Goal: Task Accomplishment & Management: Manage account settings

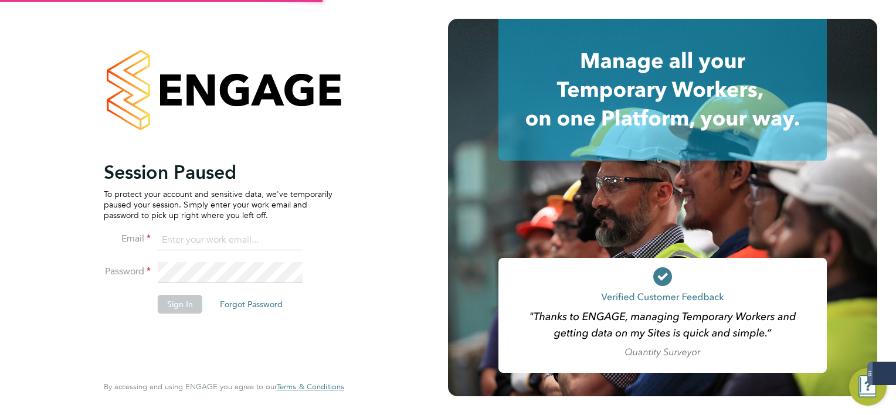
type input "[EMAIL_ADDRESS][DOMAIN_NAME]"
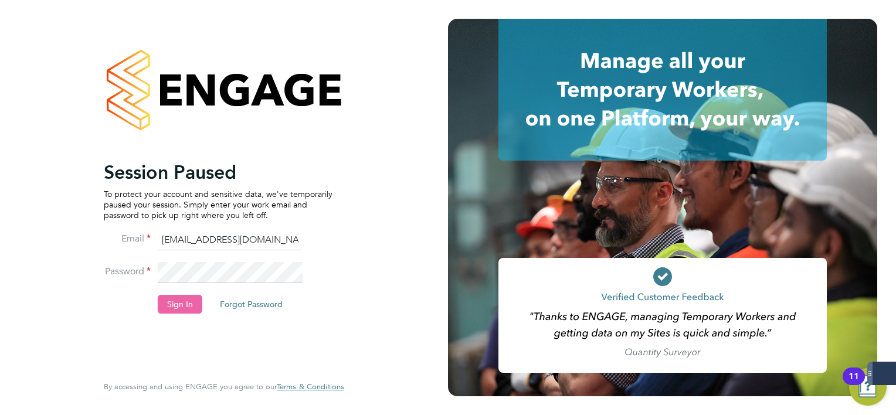
click at [180, 302] on button "Sign In" at bounding box center [180, 304] width 45 height 19
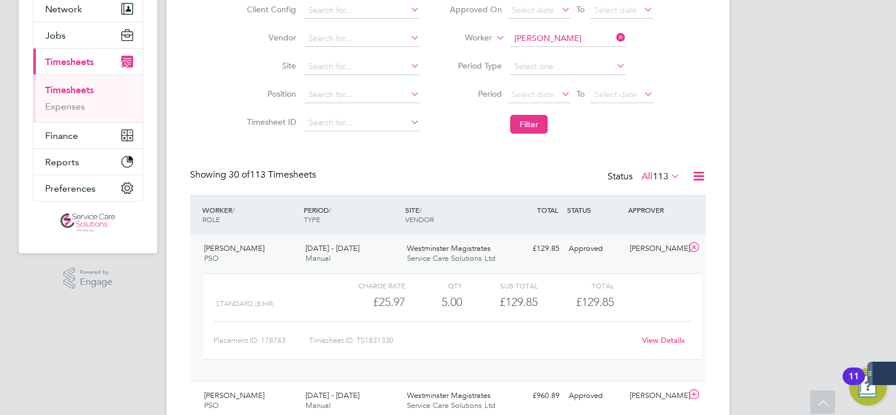
click at [614, 42] on icon at bounding box center [614, 37] width 0 height 16
click at [596, 38] on input at bounding box center [567, 38] width 115 height 16
click at [584, 71] on li "Taryn Harris" at bounding box center [567, 71] width 116 height 16
type input "Taryn Harris"
click at [512, 118] on button "Filter" at bounding box center [529, 124] width 38 height 19
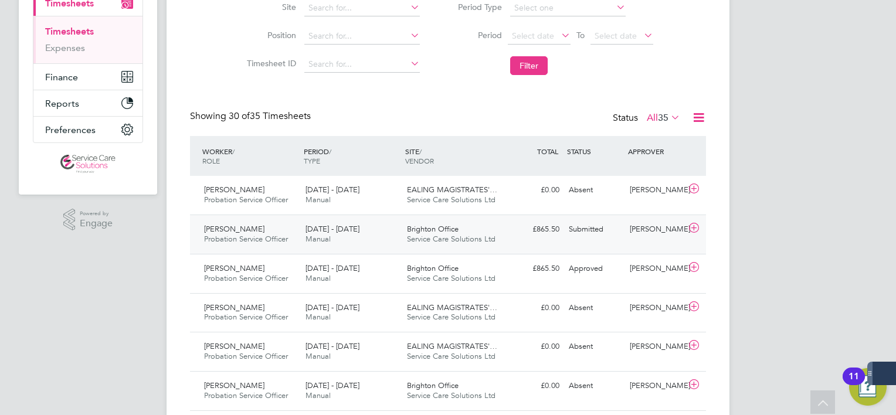
click at [416, 237] on span "Service Care Solutions Ltd" at bounding box center [451, 239] width 89 height 10
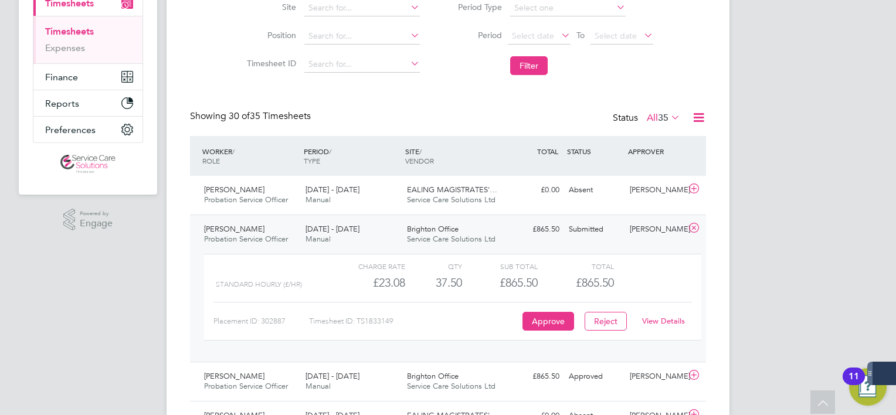
click at [416, 237] on span "Service Care Solutions Ltd" at bounding box center [451, 239] width 89 height 10
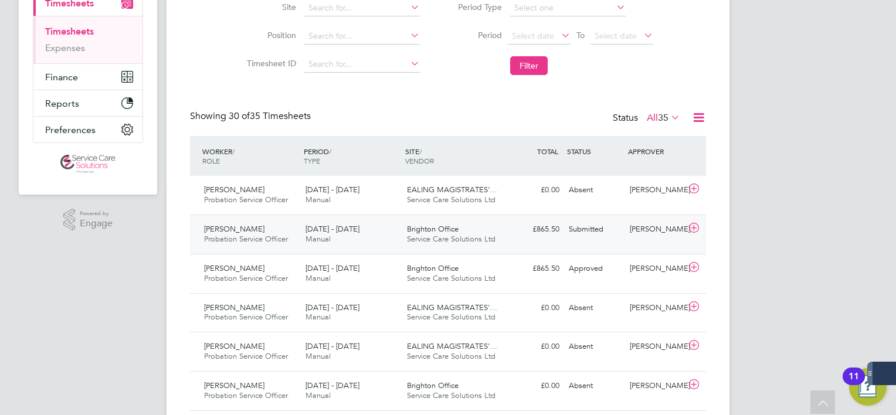
click at [416, 237] on span "Service Care Solutions Ltd" at bounding box center [451, 239] width 89 height 10
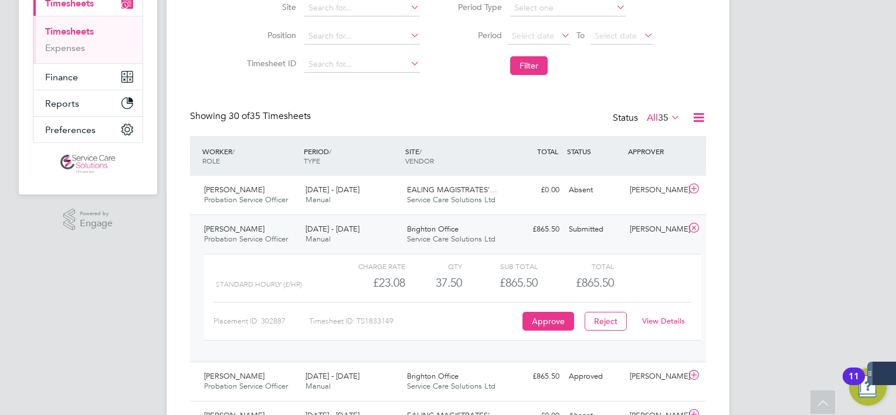
click at [660, 322] on link "View Details" at bounding box center [663, 321] width 43 height 10
click at [567, 197] on div "Absent" at bounding box center [594, 190] width 61 height 19
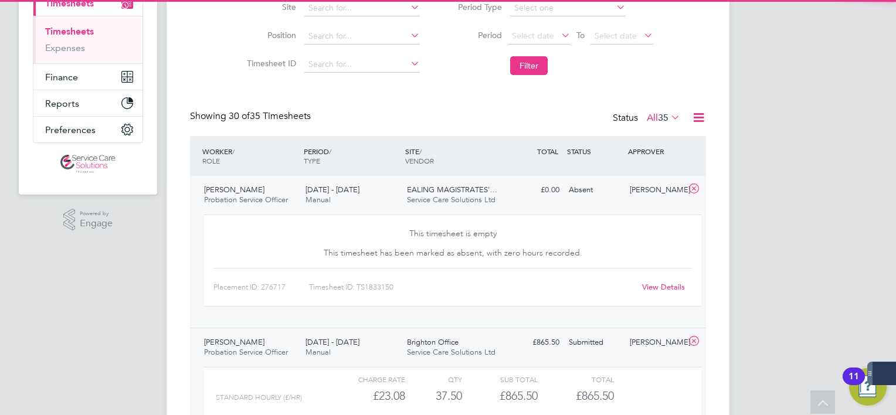
click at [567, 197] on div "Absent" at bounding box center [594, 190] width 61 height 19
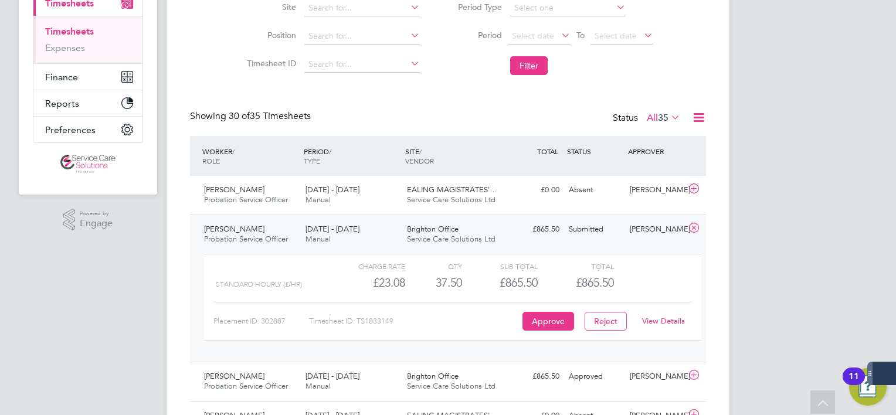
click at [677, 317] on link "View Details" at bounding box center [663, 321] width 43 height 10
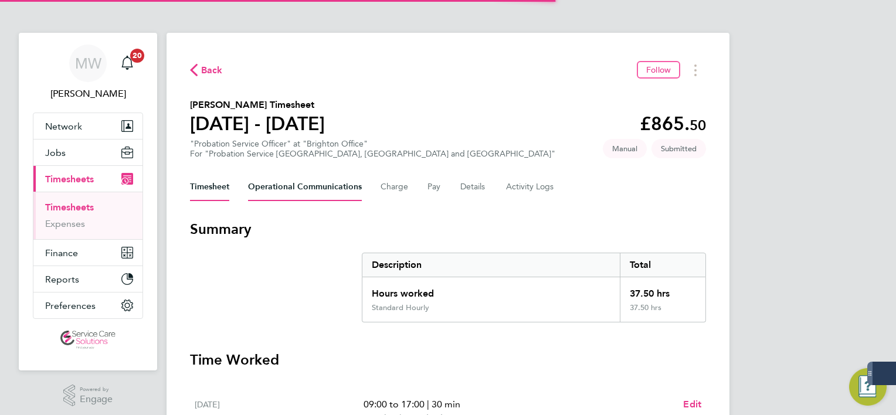
click at [291, 190] on Communications-tab "Operational Communications" at bounding box center [305, 187] width 114 height 28
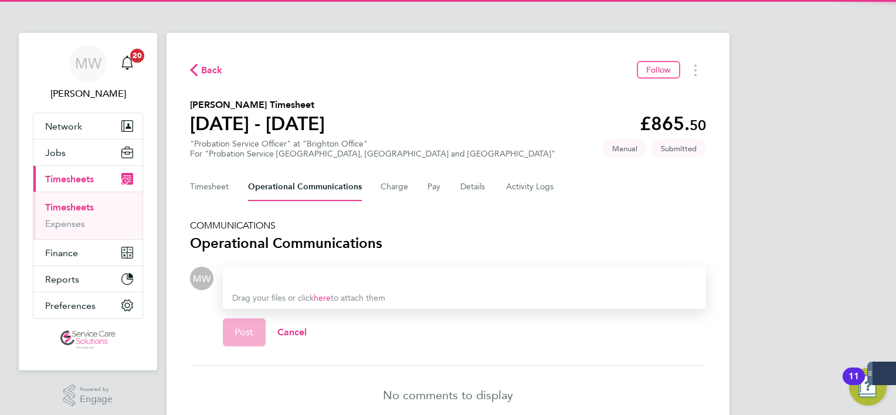
click at [310, 284] on div at bounding box center [464, 278] width 464 height 14
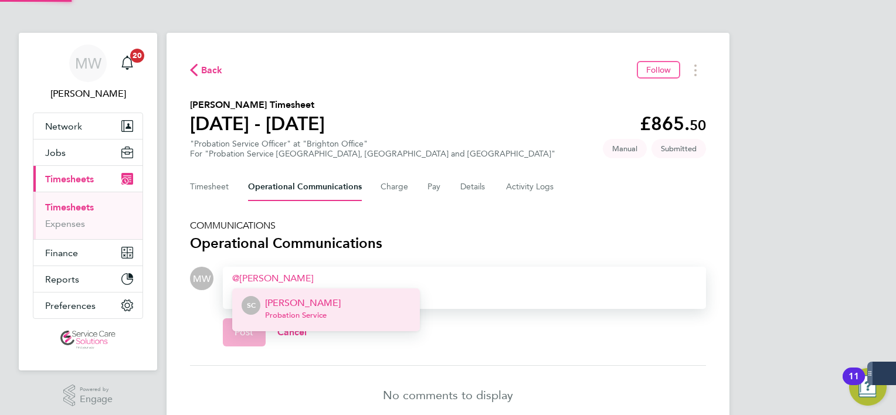
click at [285, 309] on p "Sharon Coleman" at bounding box center [303, 303] width 76 height 14
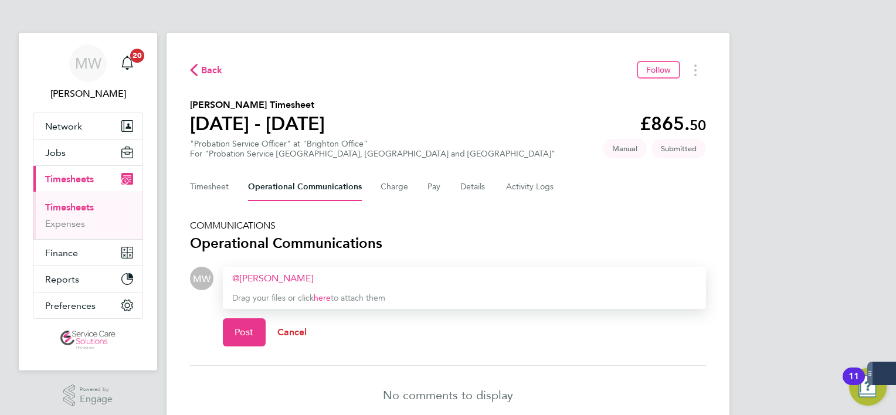
click at [266, 322] on button "Cancel" at bounding box center [292, 332] width 53 height 28
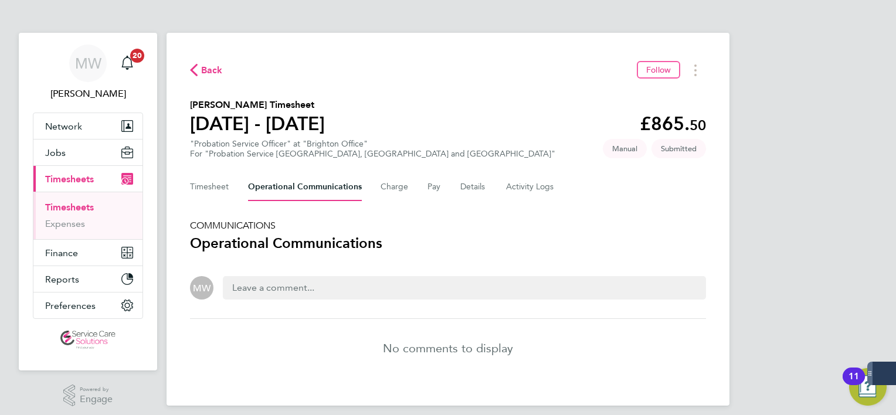
click at [294, 294] on div at bounding box center [464, 287] width 483 height 23
click at [295, 288] on div at bounding box center [464, 287] width 483 height 23
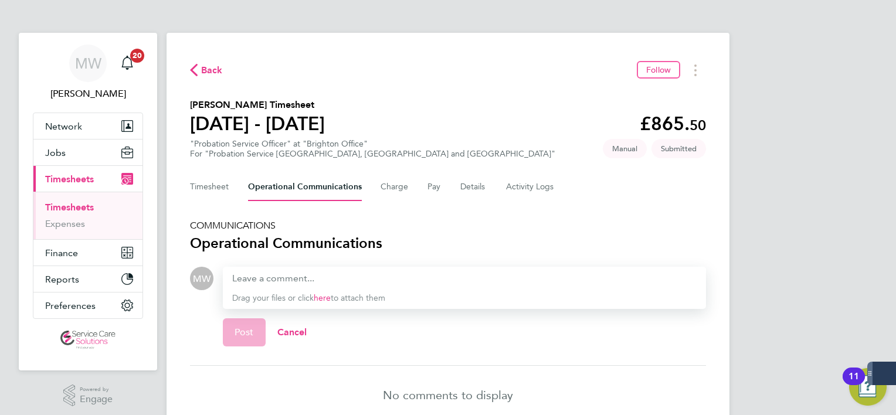
click at [295, 288] on div "Drag your files or click here to attach them" at bounding box center [464, 288] width 483 height 42
click at [295, 276] on div at bounding box center [464, 278] width 464 height 14
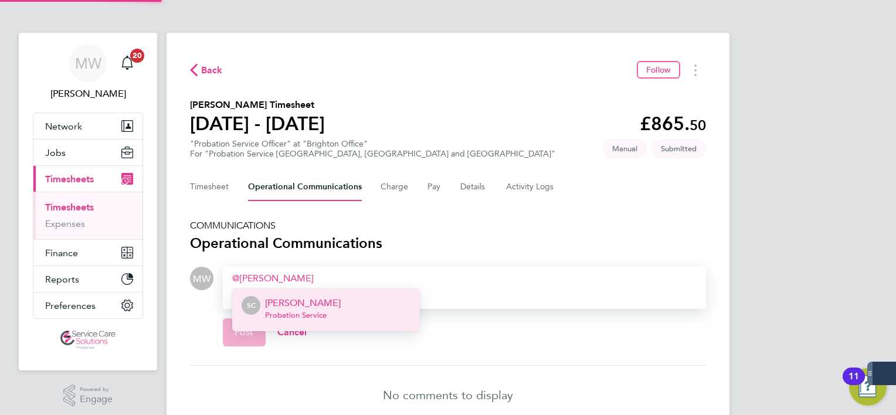
click at [304, 318] on span "Probation Service" at bounding box center [303, 315] width 76 height 9
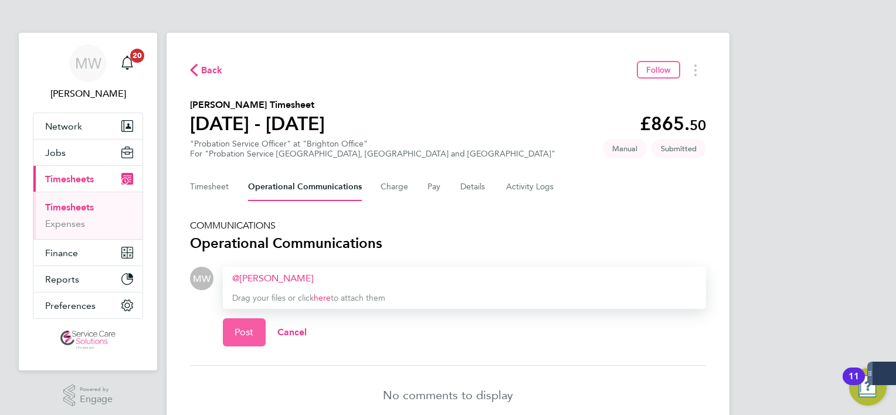
click at [232, 324] on button "Post" at bounding box center [244, 332] width 43 height 28
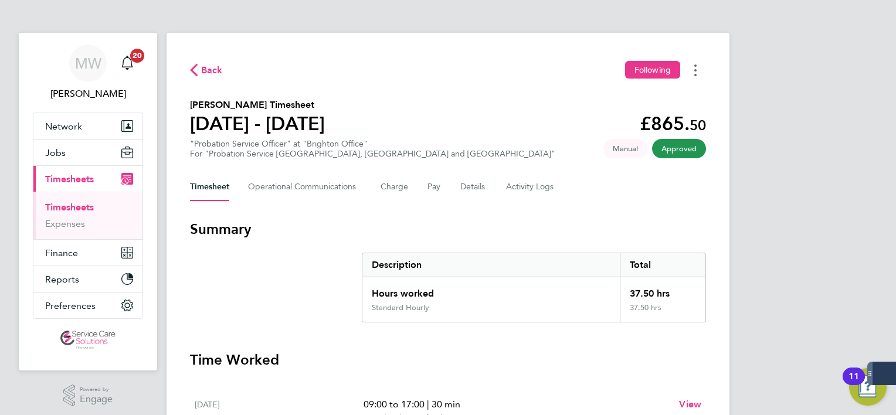
click at [697, 74] on button "Timesheets Menu" at bounding box center [695, 70] width 21 height 18
click at [649, 96] on link "Download timesheet" at bounding box center [635, 95] width 141 height 23
click at [422, 196] on div "Timesheet Operational Communications Charge Pay Details Activity Logs" at bounding box center [448, 187] width 516 height 28
click at [430, 190] on button "Pay" at bounding box center [434, 187] width 14 height 28
